Goal: Task Accomplishment & Management: Use online tool/utility

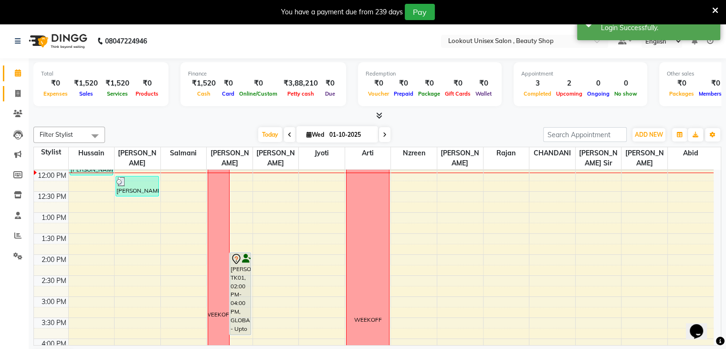
click at [13, 99] on link "Invoice" at bounding box center [14, 94] width 23 height 16
select select "service"
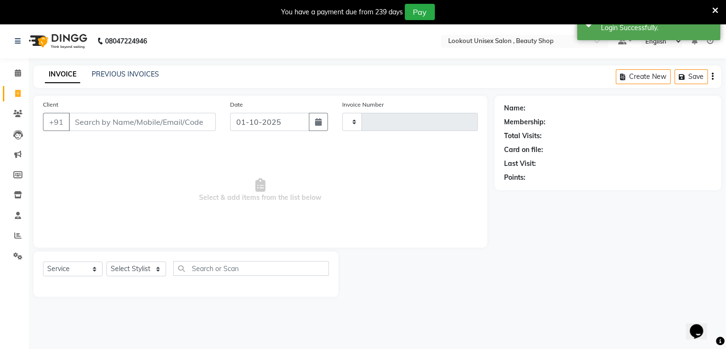
type input "4061"
select select "7658"
click at [157, 269] on select "Select Stylist [PERSON_NAME] [PERSON_NAME] Sir Disha [PERSON_NAME] Jyoti Mahesh…" at bounding box center [136, 268] width 60 height 15
select select "67794"
click at [106, 262] on select "Select Stylist [PERSON_NAME] [PERSON_NAME] Sir Disha [PERSON_NAME] Jyoti Mahesh…" at bounding box center [136, 268] width 60 height 15
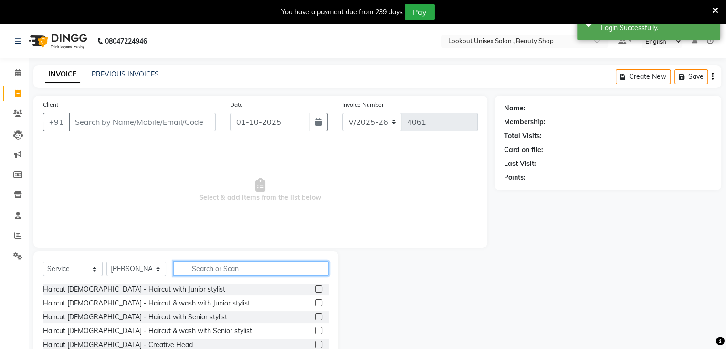
click at [208, 266] on input "text" at bounding box center [251, 268] width 156 height 15
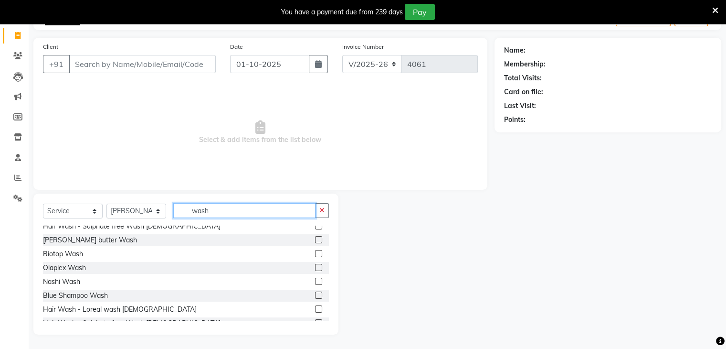
scroll to position [48, 0]
type input "wash"
click at [315, 281] on label at bounding box center [318, 280] width 7 height 7
click at [315, 281] on input "checkbox" at bounding box center [318, 280] width 6 height 6
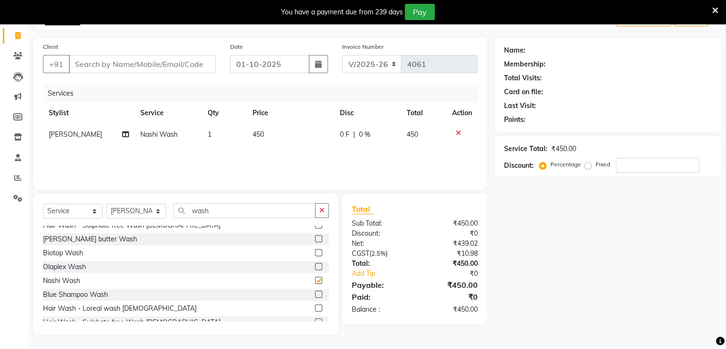
checkbox input "false"
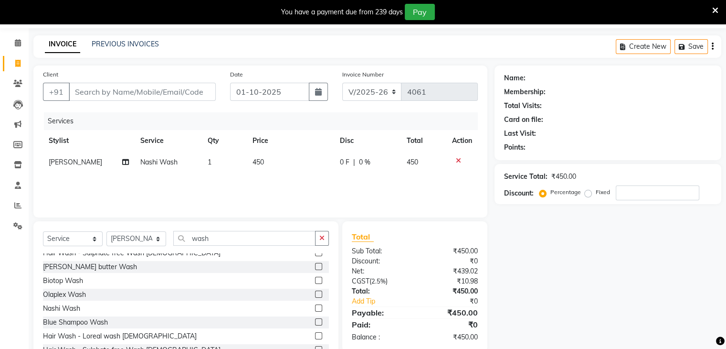
scroll to position [11, 0]
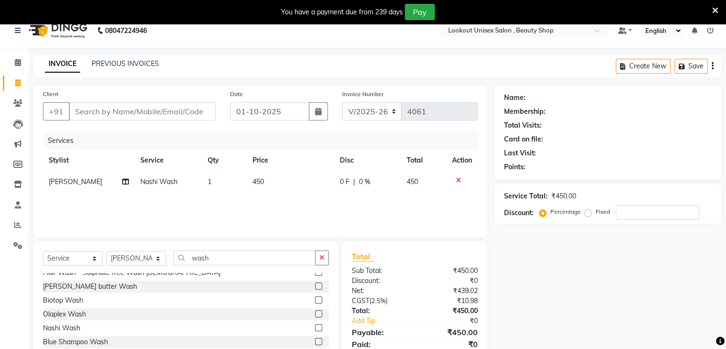
click at [458, 180] on icon at bounding box center [458, 180] width 5 height 7
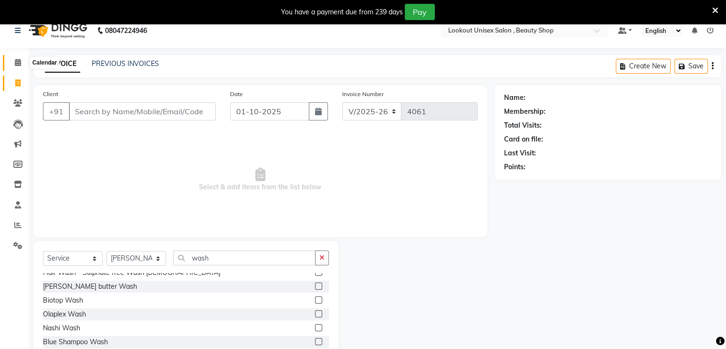
click at [20, 61] on icon at bounding box center [18, 62] width 6 height 7
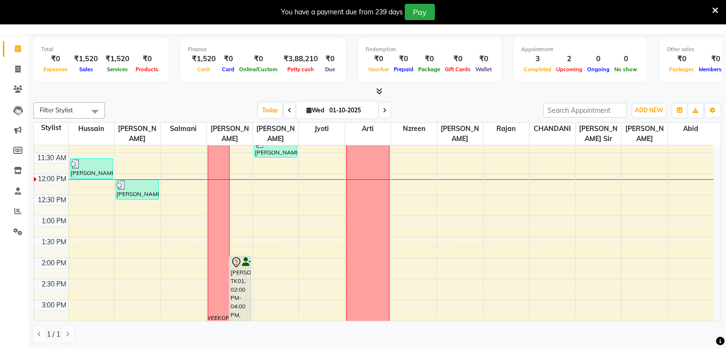
scroll to position [143, 0]
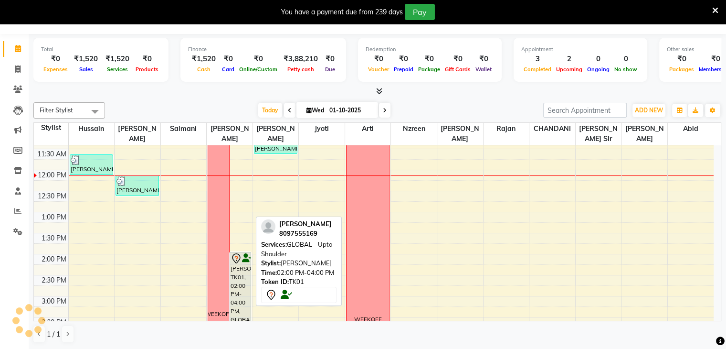
scroll to position [24, 0]
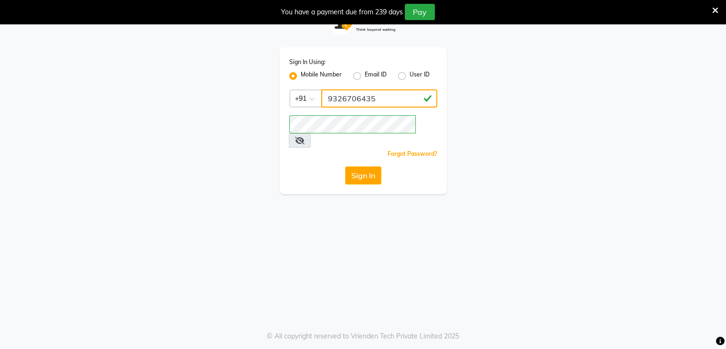
click at [375, 100] on input "9326706435" at bounding box center [379, 98] width 116 height 18
type input "8454941005"
click at [353, 166] on button "Sign In" at bounding box center [363, 175] width 36 height 18
